Goal: Task Accomplishment & Management: Manage account settings

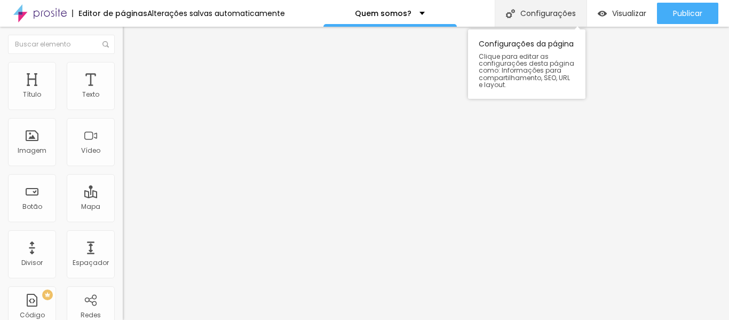
click at [535, 20] on div "Configurações" at bounding box center [541, 13] width 92 height 27
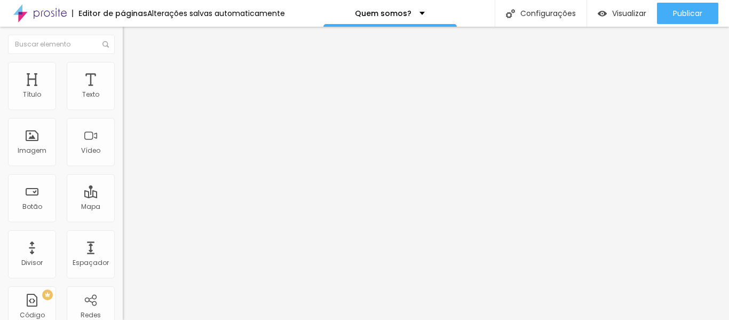
paste input "Fotografia Afetiva | Ensaio Gestante | Fotografia de [PERSON_NAME] | [GEOGRAPHI…"
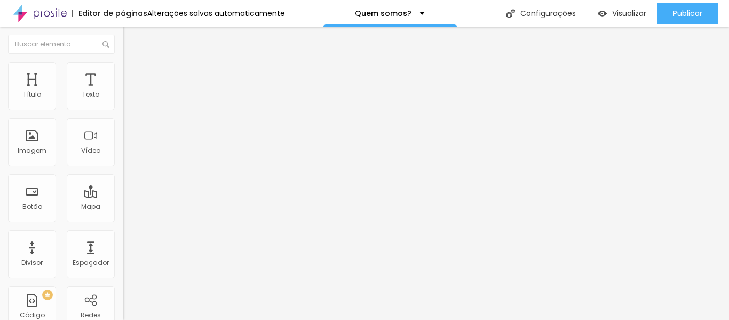
type input "Amô Fotografia Afetiva | Ensaio Gestante | Fotografia de [PERSON_NAME] | [GEOGR…"
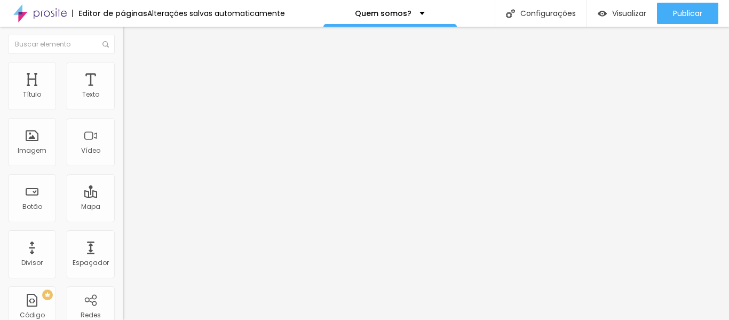
scroll to position [148, 0]
type textarea "Amanda e Mari são fotógrafas especializadas em fotografia de gestante, parto, n…"
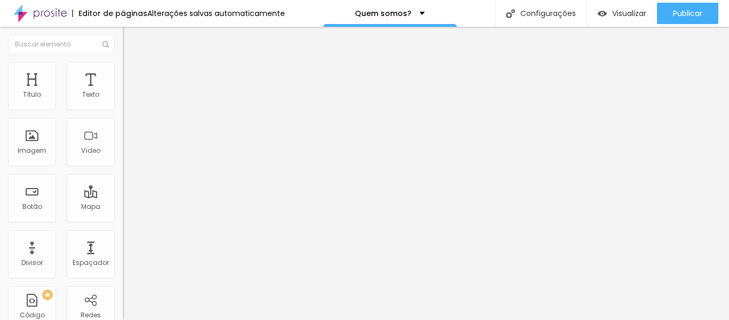
paste input "Fotografia Afetiva | Ensaio Gestante | Fotografia de [PERSON_NAME] | [GEOGRAPHI…"
type input "Amô Fotografia Afetiva | Ensaio Gestante | Fotografia de [PERSON_NAME] | [GEOGR…"
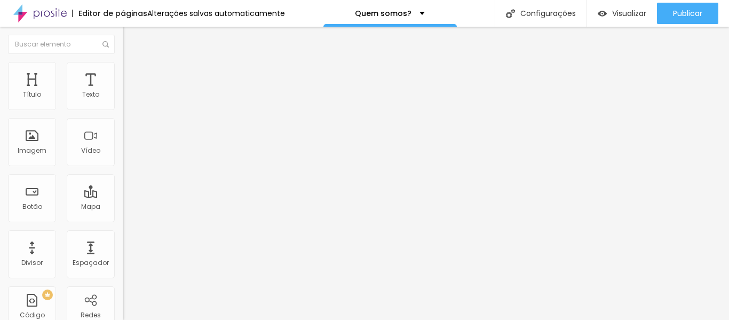
paste textarea "Fotografia especializada em gestante, parto, newborn, acompanhamento do bebê, f…"
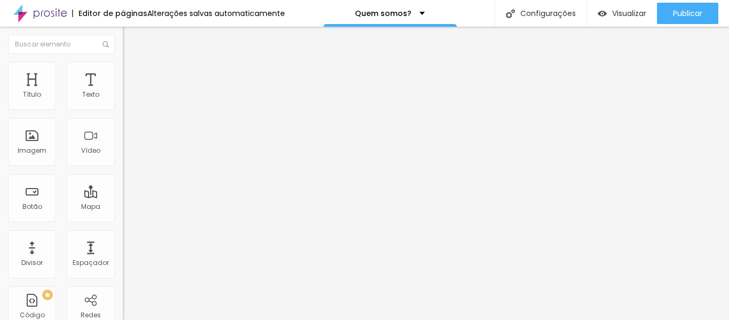
scroll to position [77, 0]
type textarea "Fotografia especializada em gestante, parto, newborn, acompanhamento do bebê, f…"
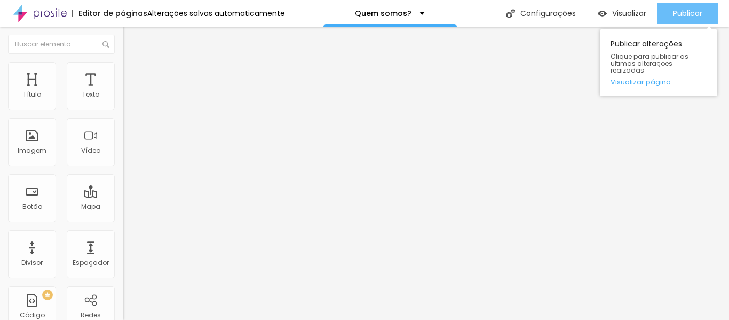
click at [669, 13] on button "Publicar" at bounding box center [687, 13] width 61 height 21
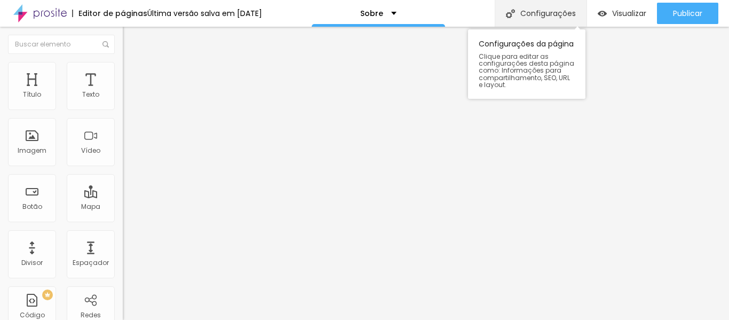
click at [540, 23] on div "Configurações" at bounding box center [541, 13] width 92 height 27
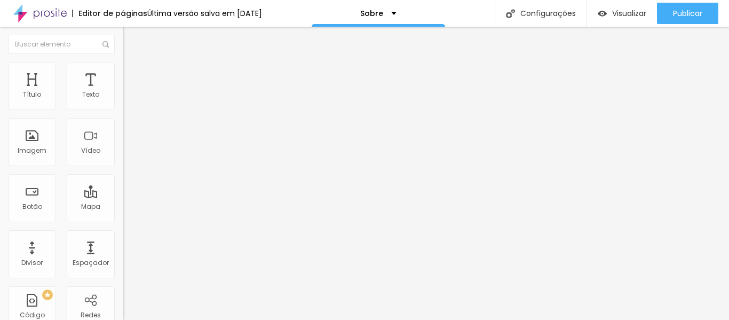
paste textarea "Especializadas em fotografia de família, registramos com carinho cada fase: ges…"
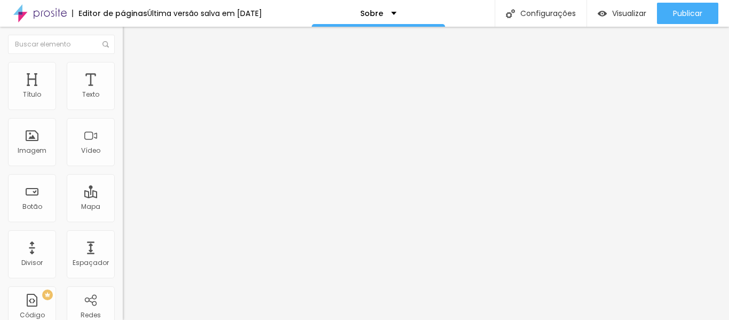
type textarea "Especializadas em fotografia de família, registramos com carinho cada fase: ges…"
paste input "Fotografia Afetiva | Ensaio Gestante | Fotografia de [PERSON_NAME] | [GEOGRAPHI…"
type input "Amô Fotografia Afetiva | Ensaio Gestante | Fotografia de [PERSON_NAME] | [GEOGR…"
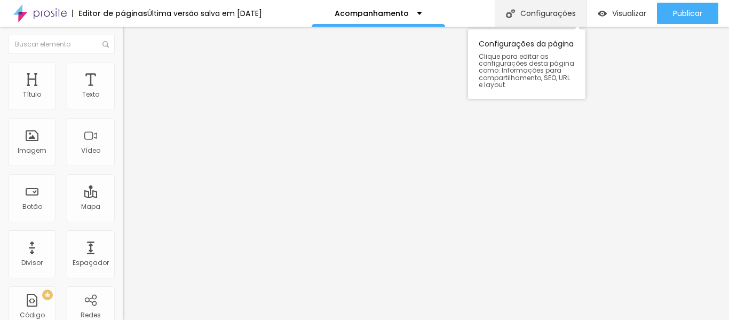
click at [560, 20] on div "Configurações" at bounding box center [541, 13] width 92 height 27
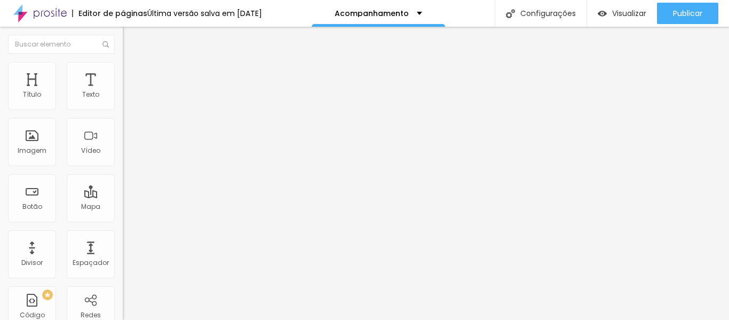
paste textarea "Registramos cada fase do primeiro aninho do seu bebê com carinho e naturalidade…"
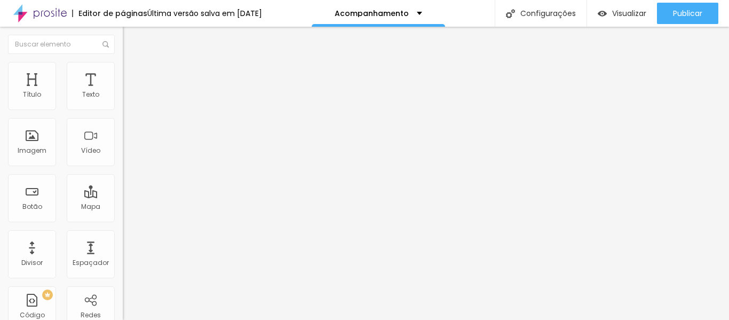
scroll to position [4, 0]
drag, startPoint x: 348, startPoint y: 190, endPoint x: 389, endPoint y: 192, distance: 41.1
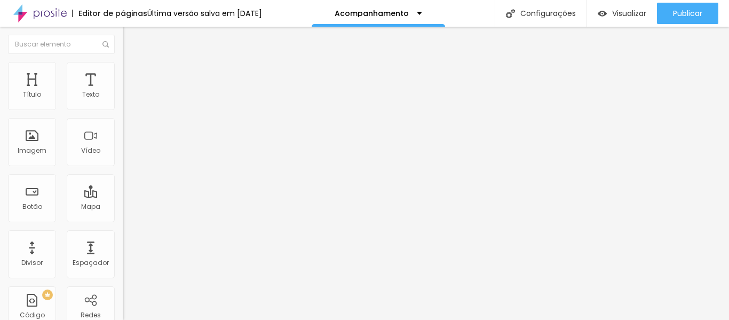
type textarea "Registramos cada fase do primeiro aninho do seu bebê com carinho e naturalidade…"
paste input "Fotografia Afetiva | Ensaio Gestante | Fotografia de [PERSON_NAME] | [GEOGRAPHI…"
type input "Amô Fotografia Afetiva | Ensaio Gestante | Fotografia de [PERSON_NAME] | [GEOGR…"
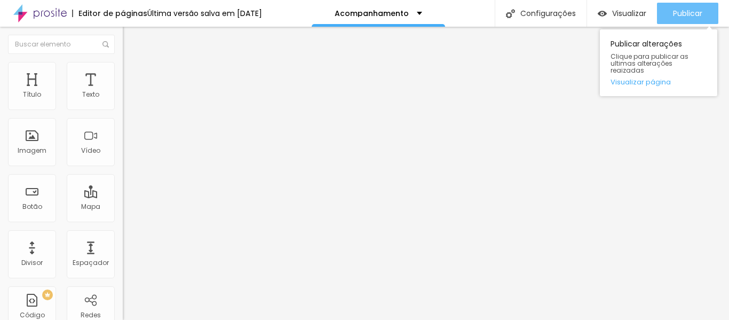
click at [673, 18] on span "Publicar" at bounding box center [687, 13] width 29 height 9
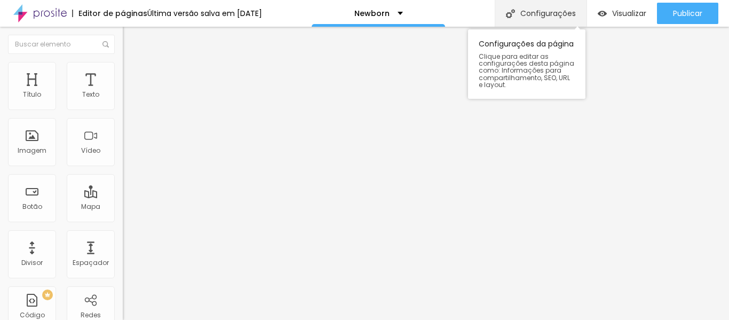
click at [559, 13] on div "Configurações" at bounding box center [541, 13] width 92 height 27
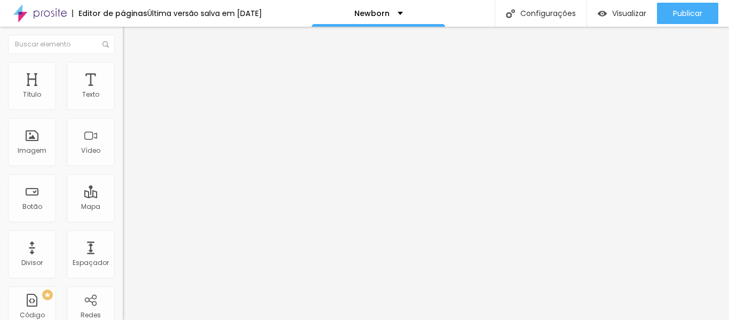
paste input "Fotografia Afetiva | Ensaio Gestante | Fotografia de [PERSON_NAME] | [GEOGRAPHI…"
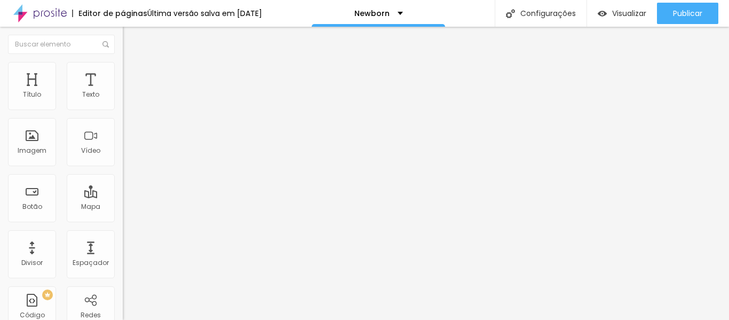
type input "Amô Fotografia Afetiva | Ensaio Gestante | Fotografia de [PERSON_NAME] | [GEOGR…"
drag, startPoint x: 380, startPoint y: 208, endPoint x: 411, endPoint y: 218, distance: 31.9
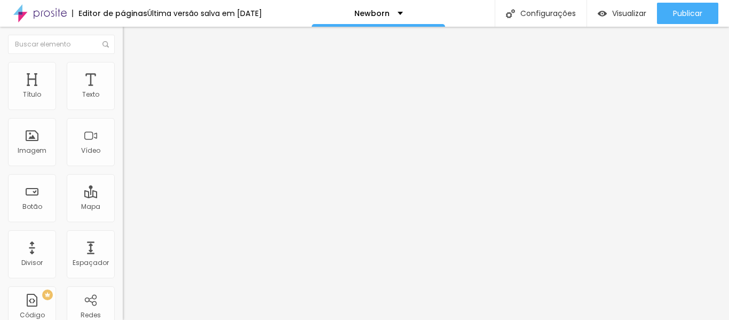
paste textarea "Os primeiros dias do bebê passam rápido, mas as memórias ficam para sempre. Com…"
type textarea "Os primeiros dias do bebê passam rápido, mas as memórias ficam para sempre. Com…"
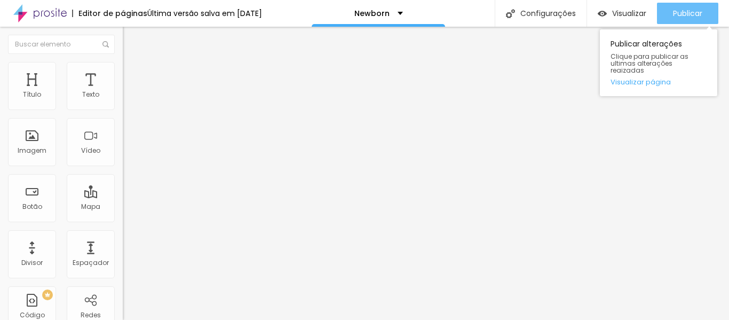
click at [680, 10] on span "Publicar" at bounding box center [687, 13] width 29 height 9
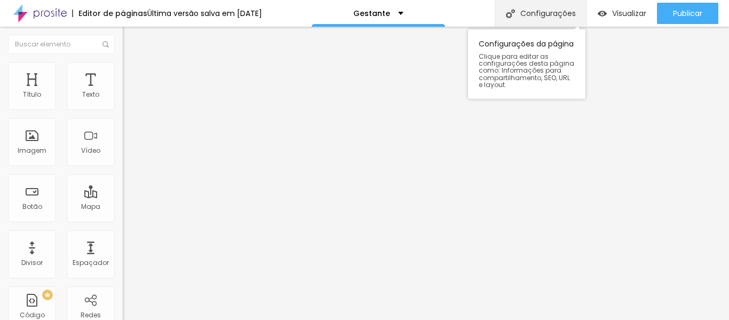
click at [550, 14] on div "Configurações" at bounding box center [541, 13] width 92 height 27
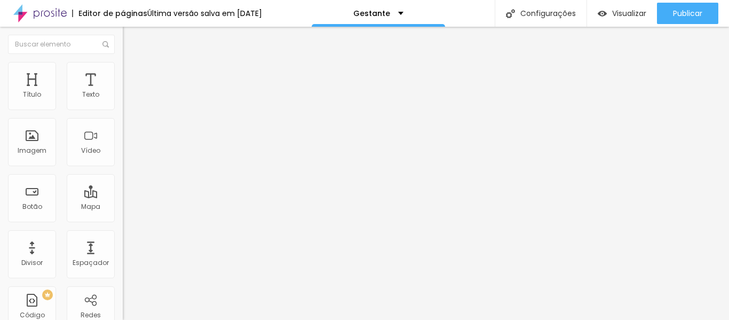
paste textarea "gestação é um dos capítulos mais lindos da vida. Nossos ensaios gestante em Ame…"
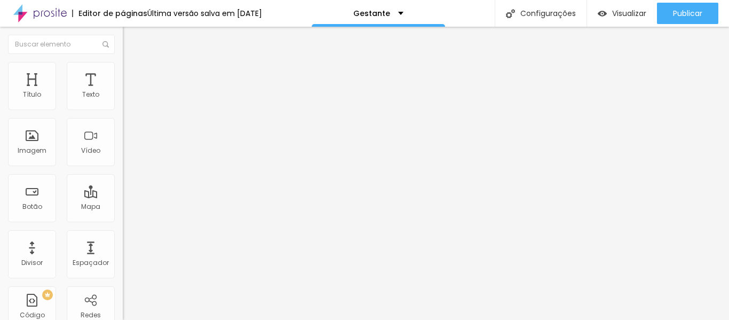
type textarea "A gestação é um dos capítulos mais lindos da vida. Nossos ensaios gestante em A…"
paste input "Fotografia Afetiva | Ensaio Gestante | Fotografia de [PERSON_NAME] | [GEOGRAPHI…"
type input "Amô Fotografia Afetiva | Ensaio Gestante | Fotografia de [PERSON_NAME] | [GEOGR…"
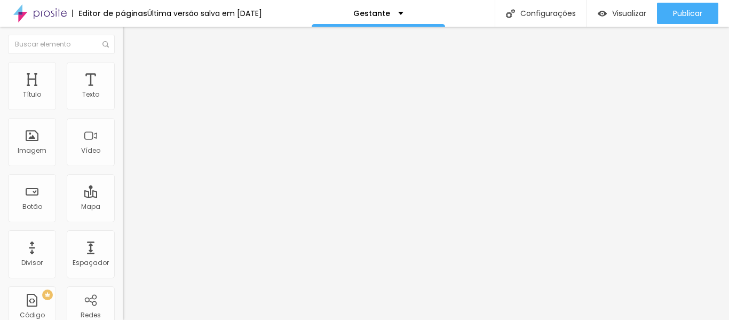
scroll to position [213, 0]
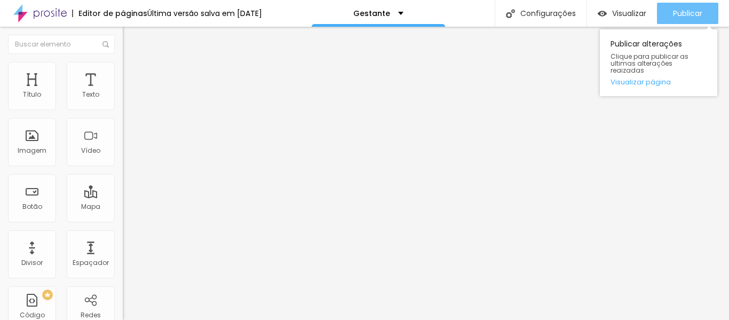
click at [674, 12] on span "Publicar" at bounding box center [687, 13] width 29 height 9
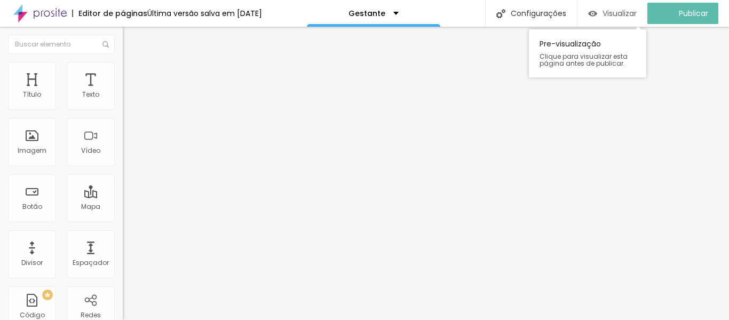
click at [618, 19] on div "Visualizar" at bounding box center [612, 13] width 49 height 21
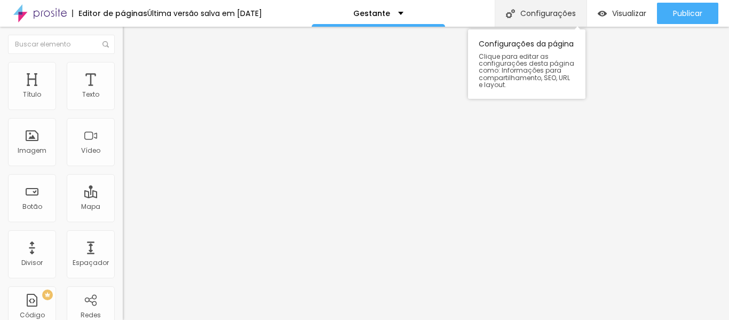
click at [559, 16] on div "Configurações" at bounding box center [541, 13] width 92 height 27
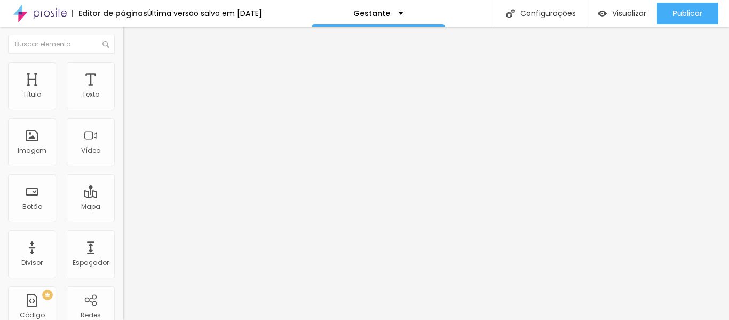
drag, startPoint x: 345, startPoint y: 117, endPoint x: 423, endPoint y: 116, distance: 77.9
type input "Melhores fotógrafas em Americana"
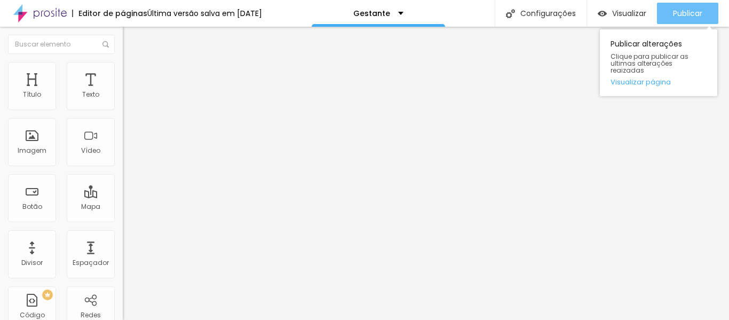
click at [675, 16] on span "Publicar" at bounding box center [687, 13] width 29 height 9
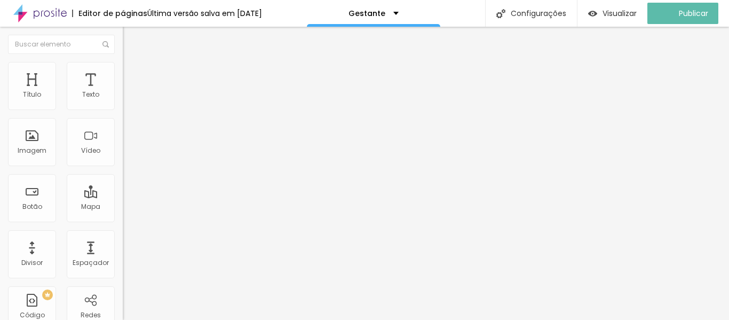
click at [43, 16] on img at bounding box center [39, 13] width 53 height 27
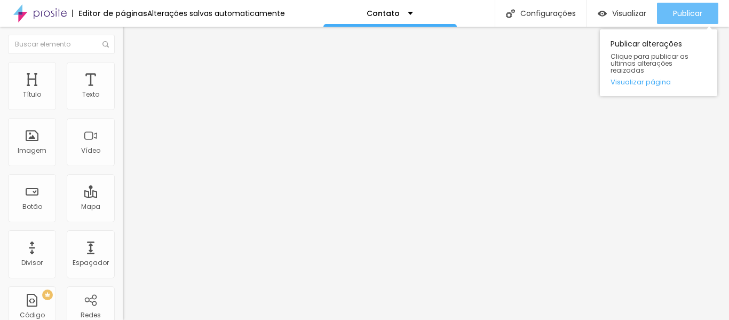
click at [691, 15] on span "Publicar" at bounding box center [687, 13] width 29 height 9
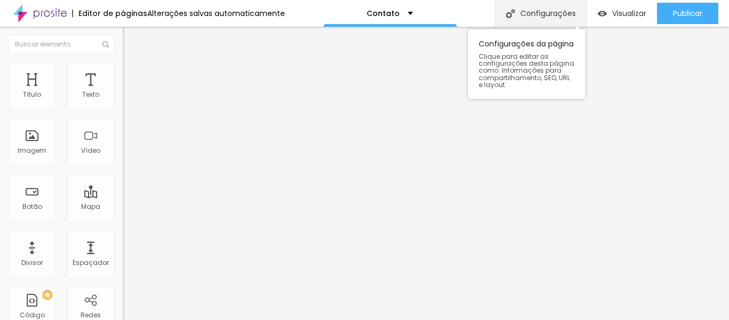
click at [537, 12] on div "Configurações" at bounding box center [541, 13] width 92 height 27
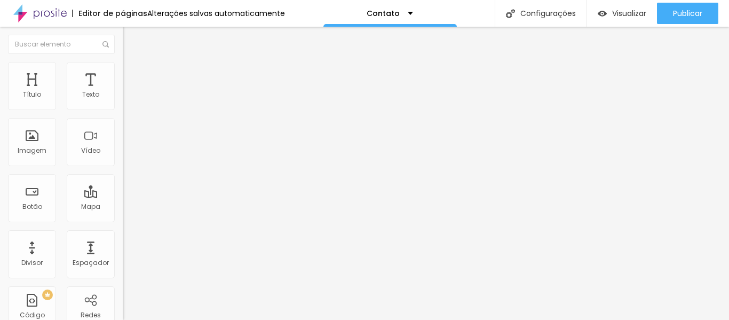
paste input "Fotografia Afetiva | Ensaio Gestante | Fotografia de [PERSON_NAME] | [GEOGRAPHI…"
type input "Amô Fotografia Afetiva | Ensaio Gestante | Fotografia de [PERSON_NAME] | [GEOGR…"
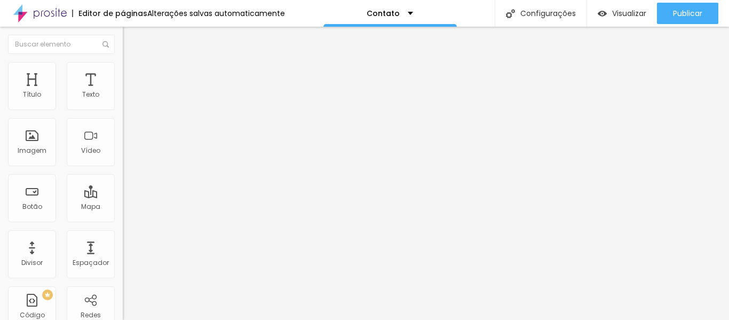
scroll to position [0, 0]
paste textarea "Especializadas em fotografia de família, registramos com carinho cada fase: ges…"
type textarea "Especializadas em fotografia de família, registramos com carinho cada fase: ges…"
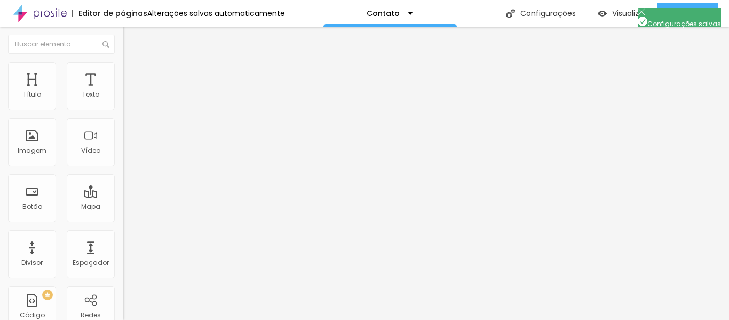
scroll to position [77, 0]
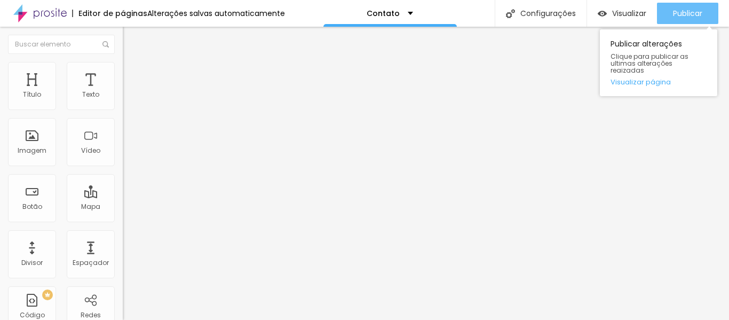
click at [700, 14] on span "Publicar" at bounding box center [687, 13] width 29 height 9
